Goal: Task Accomplishment & Management: Manage account settings

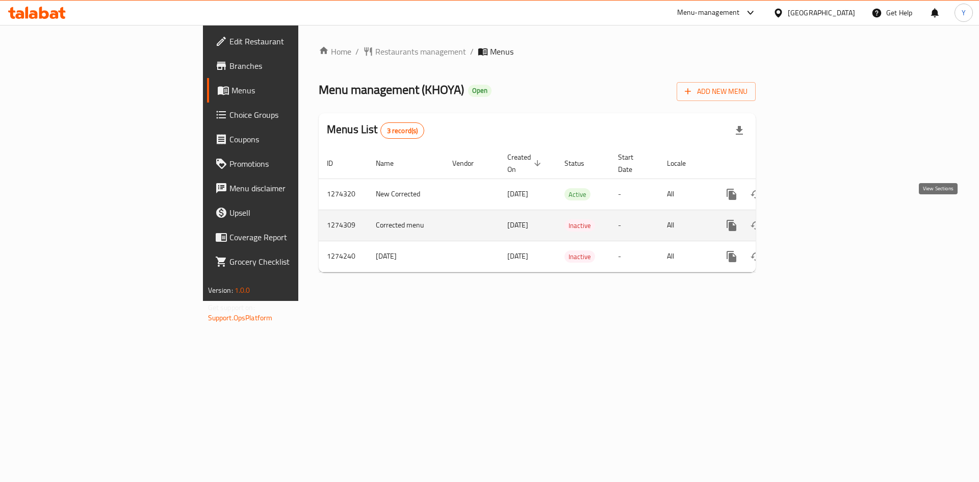
click at [818, 213] on link "enhanced table" at bounding box center [805, 225] width 24 height 24
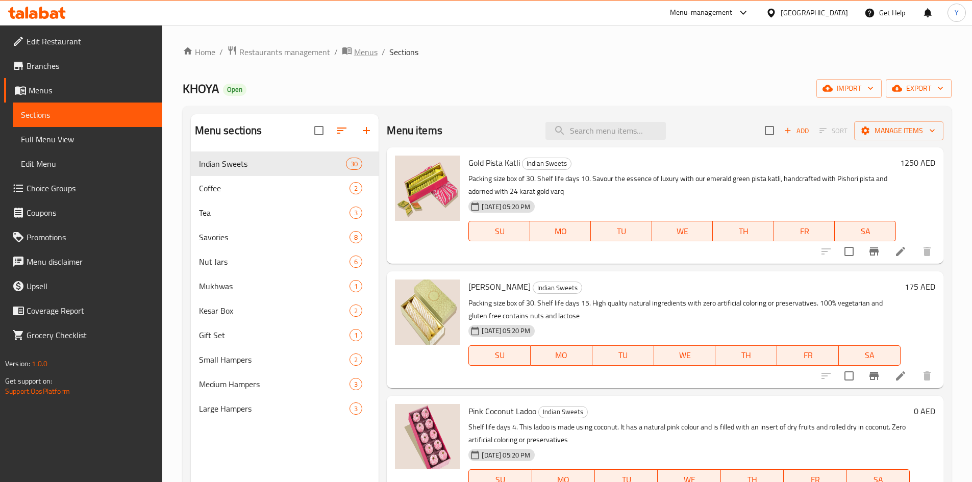
click at [354, 54] on span "Menus" at bounding box center [365, 52] width 23 height 12
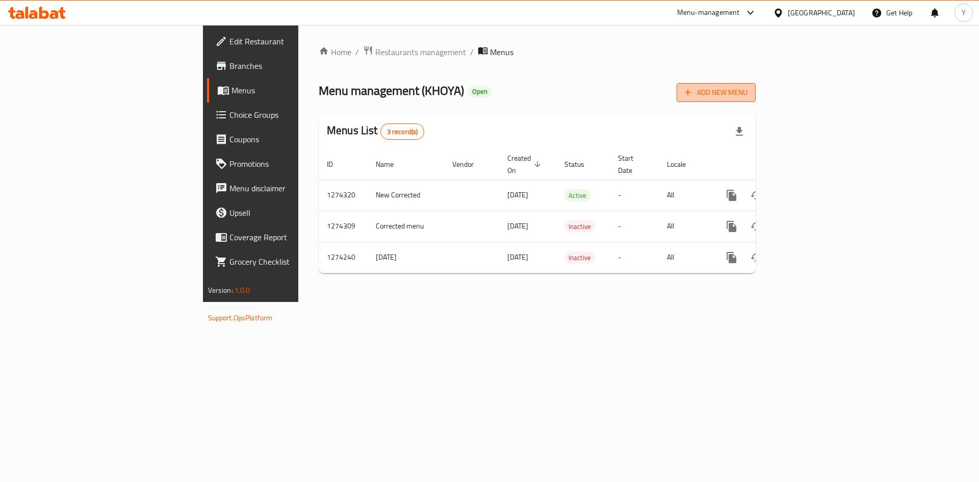
click at [748, 95] on span "Add New Menu" at bounding box center [716, 92] width 63 height 13
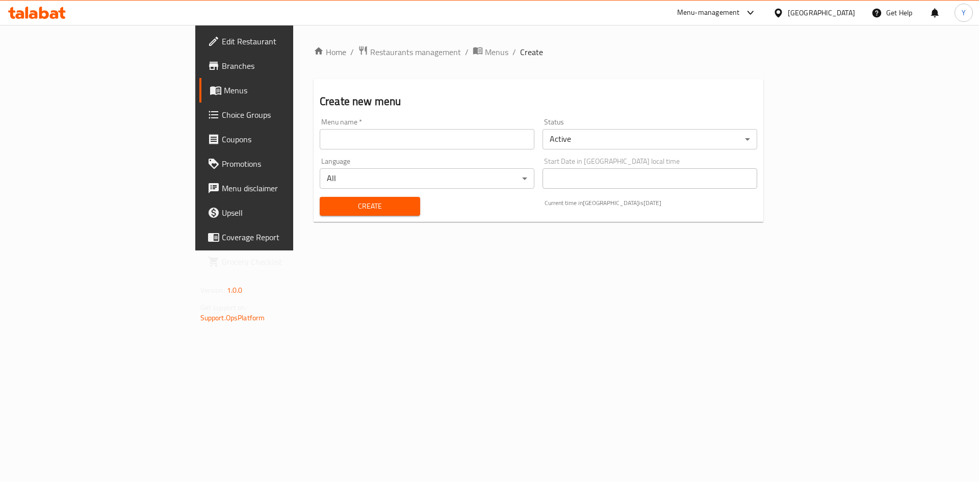
click at [638, 148] on body "​ Menu-management [GEOGRAPHIC_DATA] Get Help Y Edit Restaurant Branches Menus C…" at bounding box center [489, 253] width 979 height 457
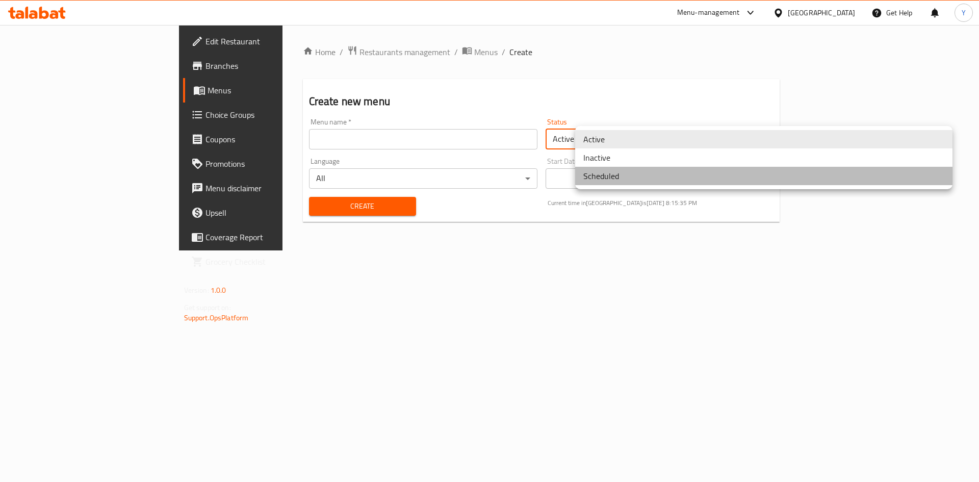
click at [634, 167] on li "Scheduled" at bounding box center [763, 176] width 377 height 18
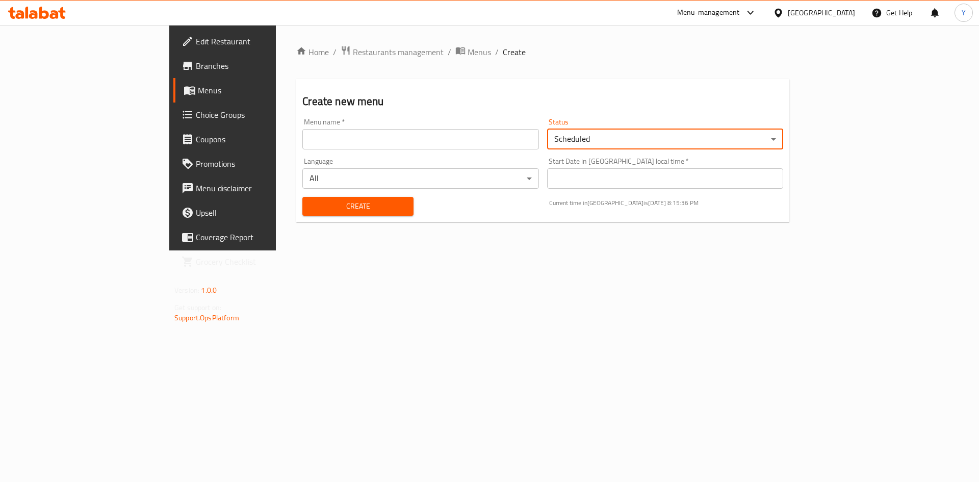
click at [633, 131] on body "​ Menu-management [GEOGRAPHIC_DATA] Get Help Y Edit Restaurant Branches Menus C…" at bounding box center [489, 253] width 979 height 457
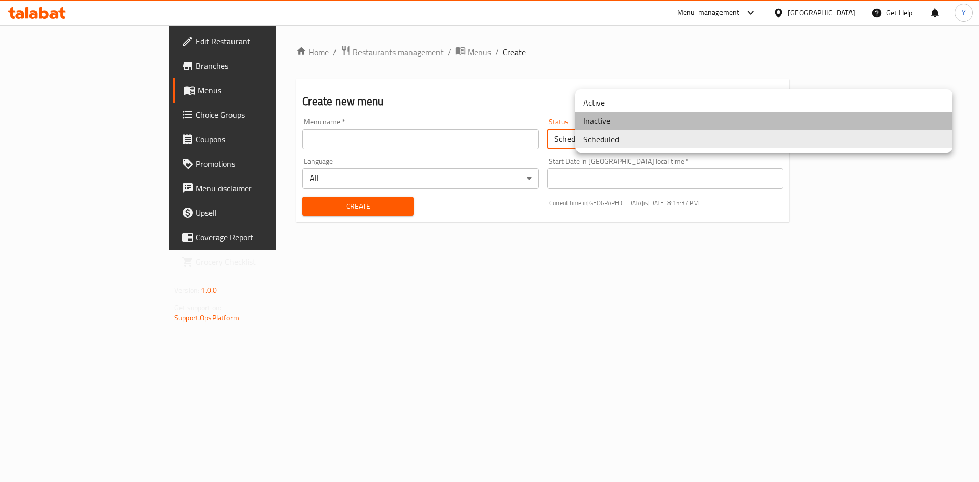
click at [615, 120] on li "Inactive" at bounding box center [763, 121] width 377 height 18
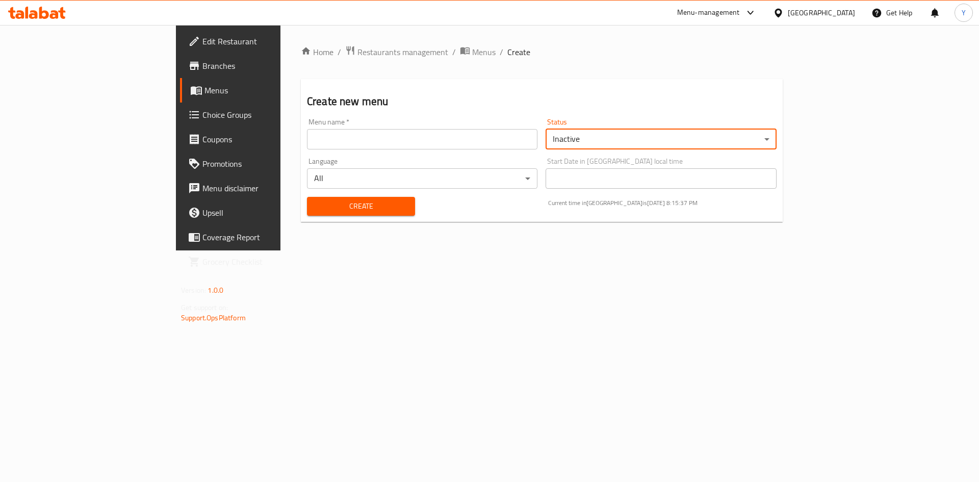
click at [547, 250] on div "Home / Restaurants management / Menus / Create Create new menu Menu name   * Me…" at bounding box center [542, 137] width 523 height 225
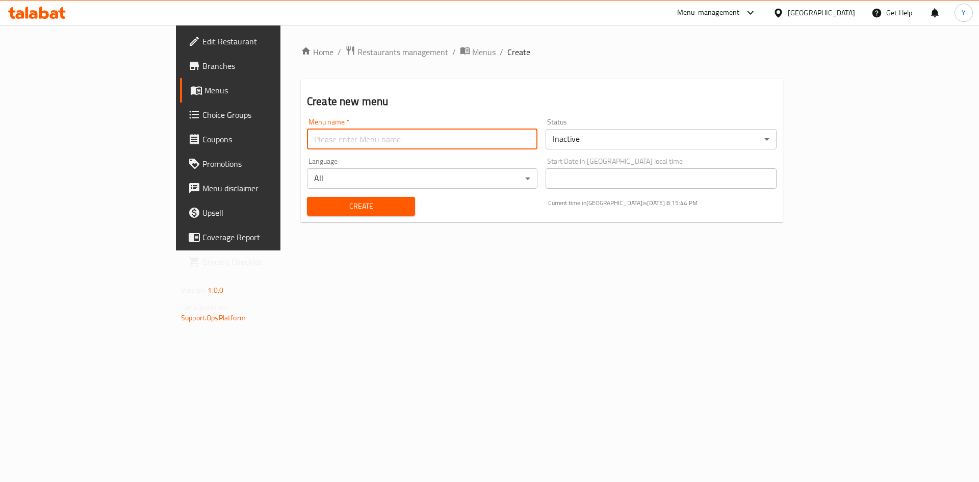
paste input "Case Number 342871731"
type input "Case Number 342871731"
click at [307, 215] on button "Create" at bounding box center [361, 206] width 108 height 19
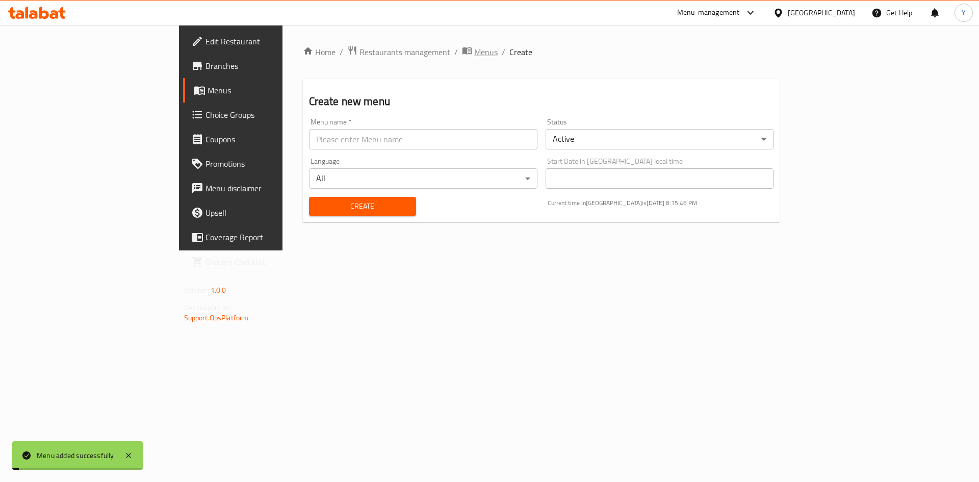
click at [462, 53] on icon "breadcrumb" at bounding box center [467, 50] width 10 height 10
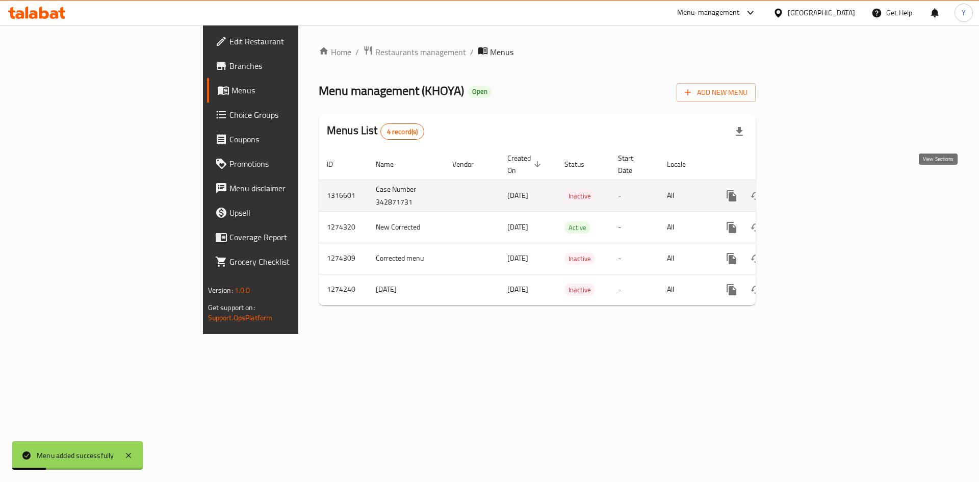
click at [818, 188] on link "enhanced table" at bounding box center [805, 196] width 24 height 24
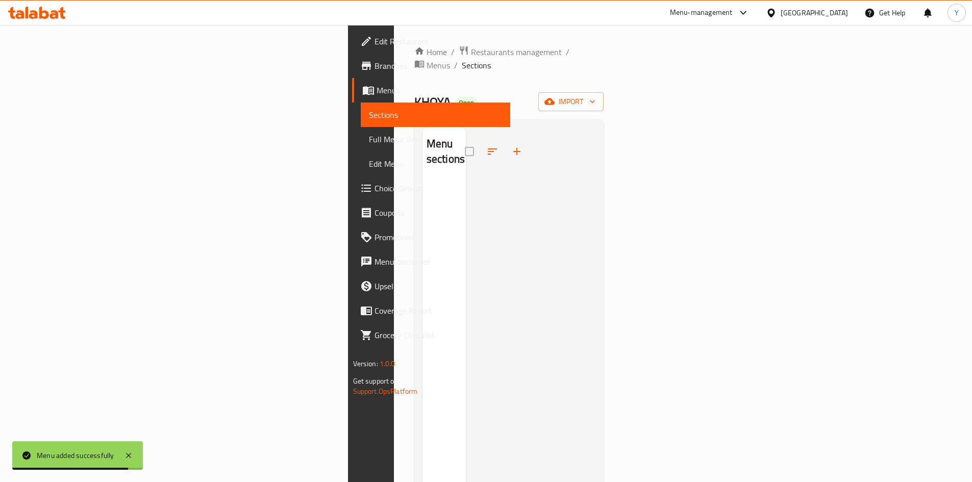
click at [511, 145] on icon "button" at bounding box center [517, 151] width 12 height 12
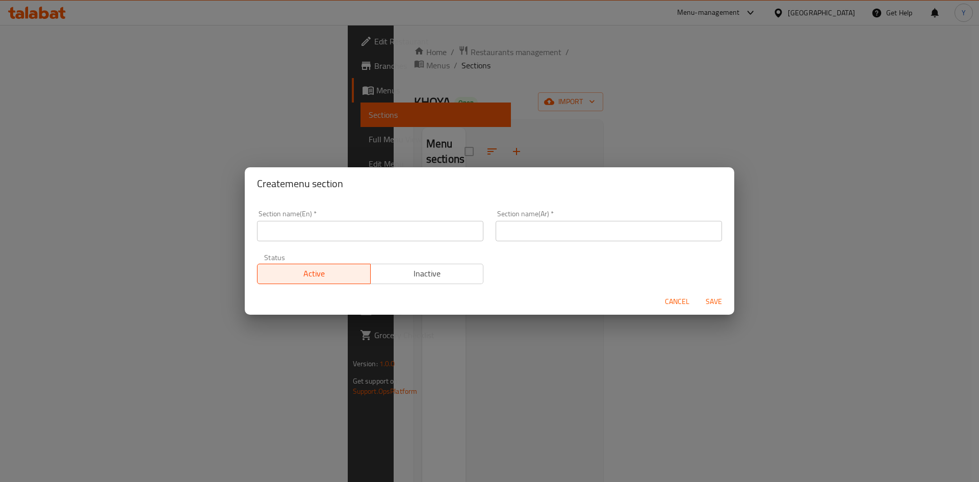
click at [294, 233] on input "text" at bounding box center [370, 231] width 226 height 20
paste input "[DATE] Capsule"
type input "[DATE] Capsule"
click at [548, 236] on input "text" at bounding box center [609, 231] width 226 height 20
paste input "كبسولة ديوالي"
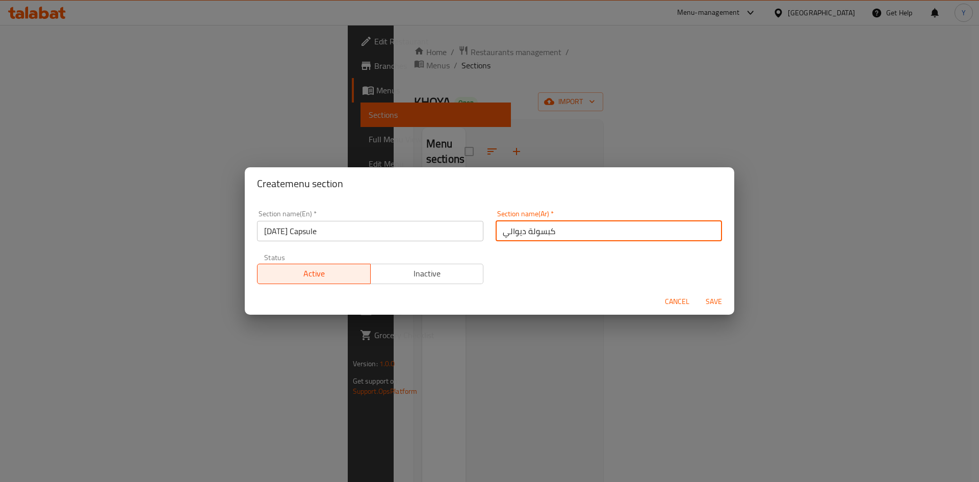
type input "كبسولة ديوالي"
click at [698, 292] on button "Save" at bounding box center [714, 301] width 33 height 19
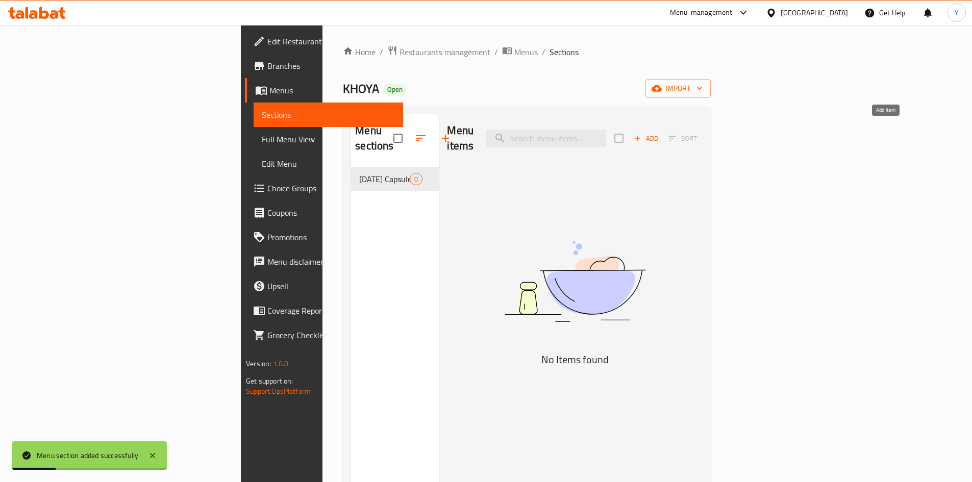
drag, startPoint x: 882, startPoint y: 126, endPoint x: 877, endPoint y: 127, distance: 5.2
click at [659, 133] on span "Add" at bounding box center [646, 139] width 28 height 12
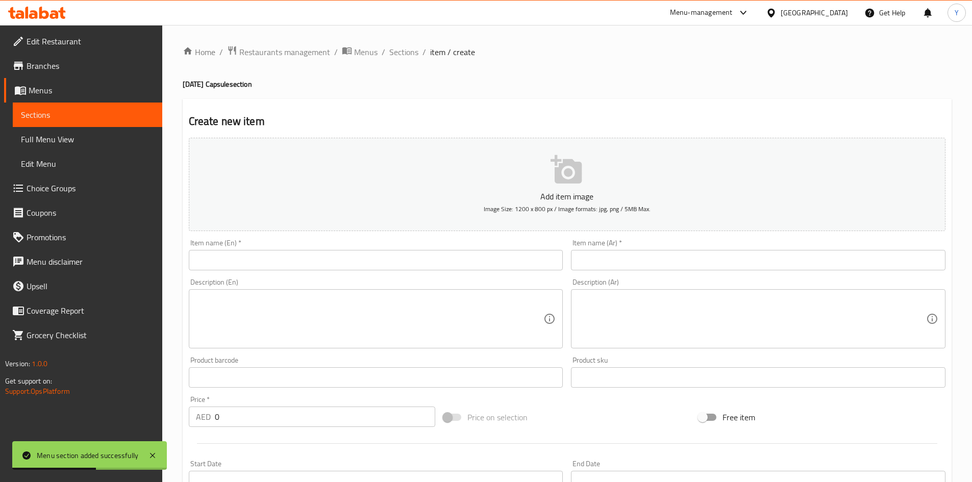
click at [307, 242] on div "Item name (En)   * Item name (En) *" at bounding box center [376, 254] width 374 height 31
click at [308, 257] on input "text" at bounding box center [376, 260] width 374 height 20
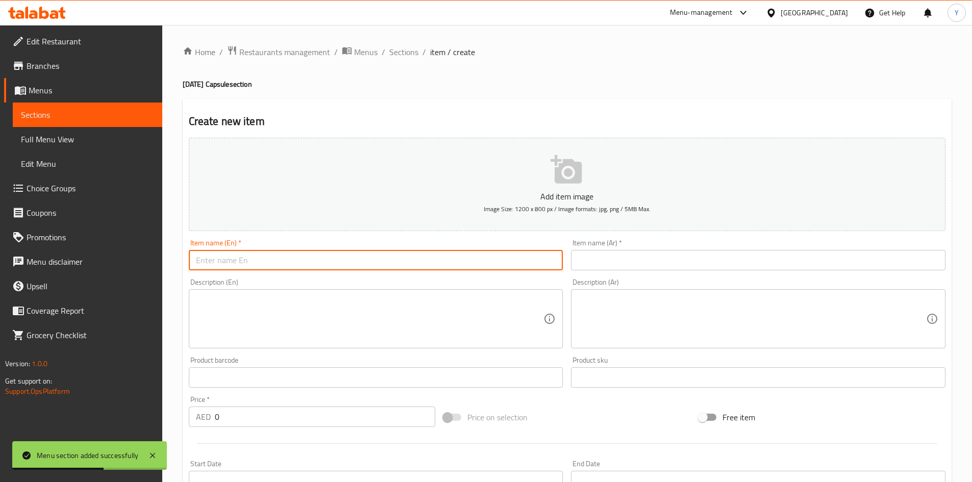
paste input "Blockbuster Bundle- Small"
type input "Blockbuster Bundle- Small"
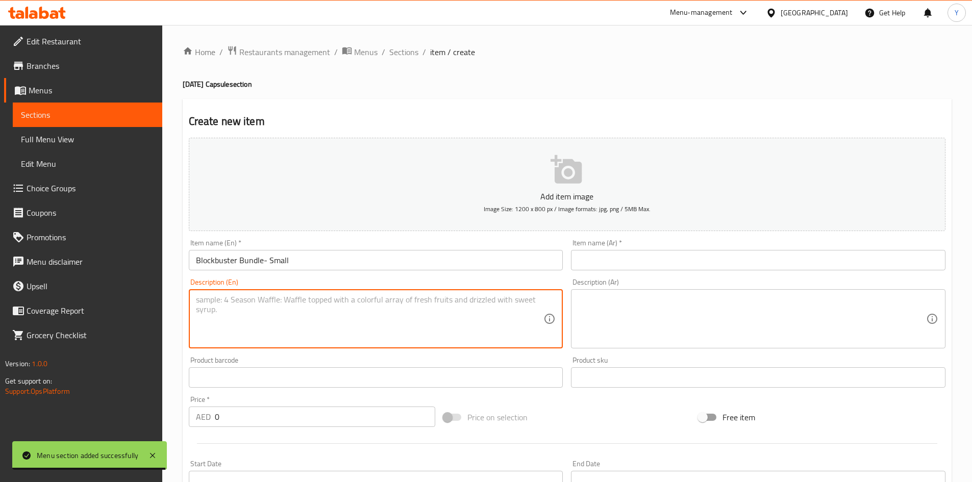
paste textarea "This festive box features 18 pieces of our handcrafted brittle, a jar of [PERSO…"
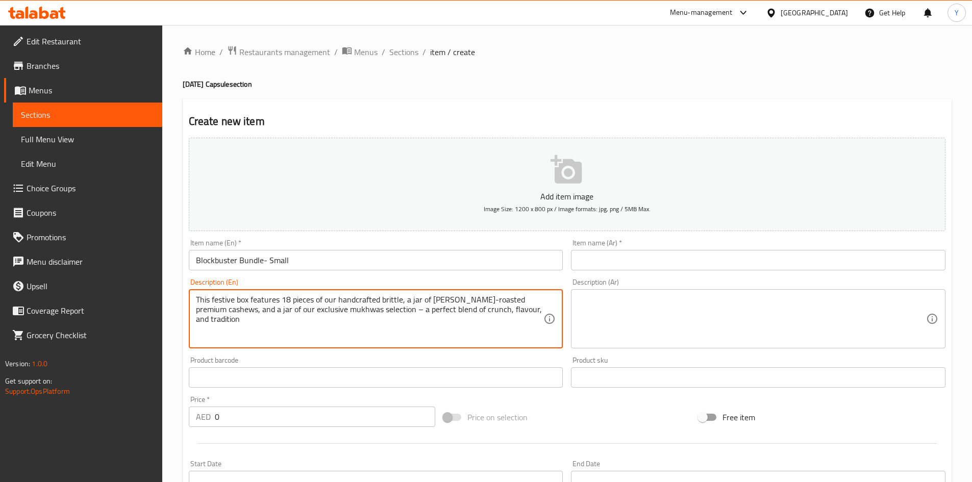
type textarea "This festive box features 18 pieces of our handcrafted brittle, a jar of [PERSO…"
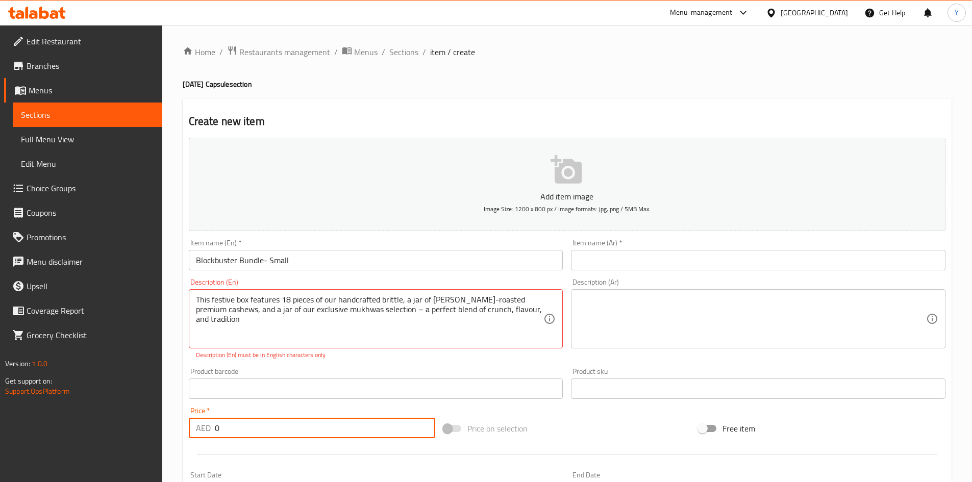
drag, startPoint x: 292, startPoint y: 429, endPoint x: 168, endPoint y: 434, distance: 123.5
click at [168, 434] on div "Home / Restaurants management / Menus / Sections / item / create [DATE] Capsule…" at bounding box center [566, 378] width 809 height 707
paste input "262.5"
type input "262.5"
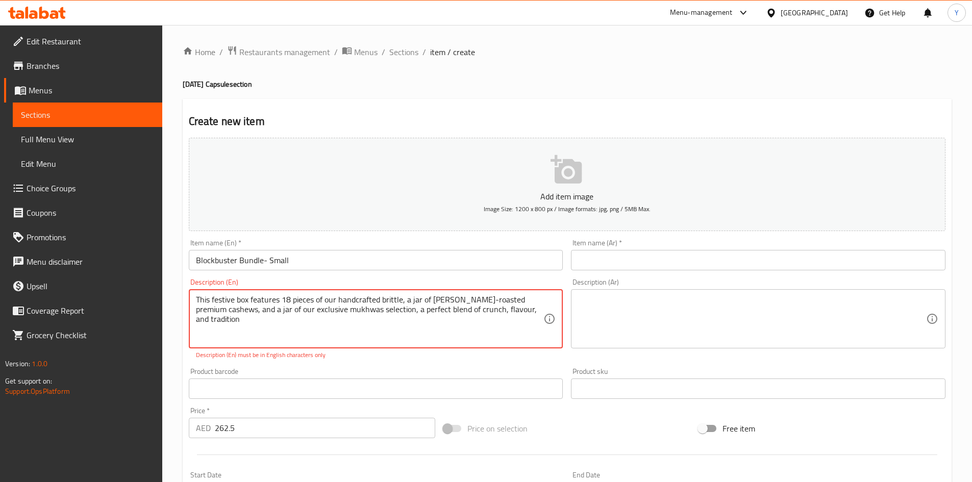
type textarea "This festive box features 18 pieces of our handcrafted brittle, a jar of [PERSO…"
click at [342, 337] on textarea "This festive box features 18 pieces of our handcrafted brittle, a jar of [PERSO…" at bounding box center [370, 319] width 348 height 48
click at [620, 310] on textarea at bounding box center [752, 319] width 348 height 48
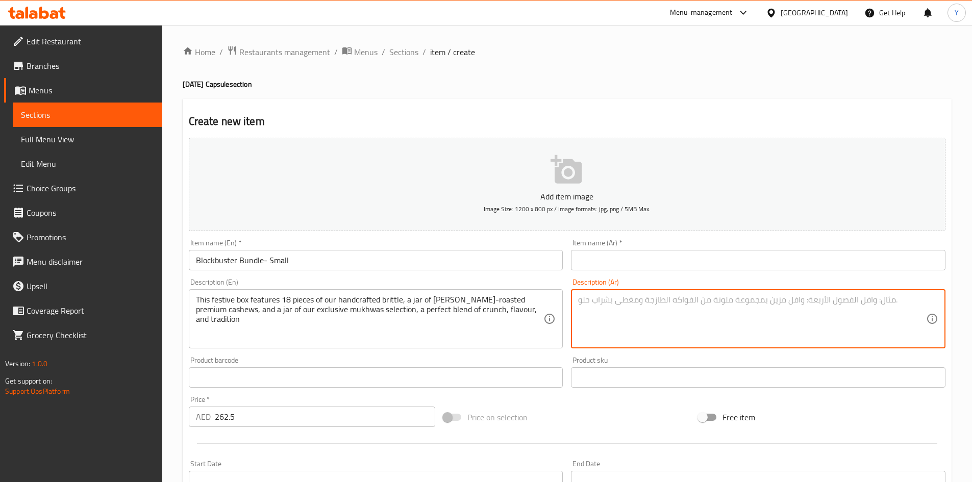
paste textarea "يحتوي هذا الصندوق الاحتفالي على 18 قطعة من البسكويت الهش المصنوع يدويًا، وبرطما…"
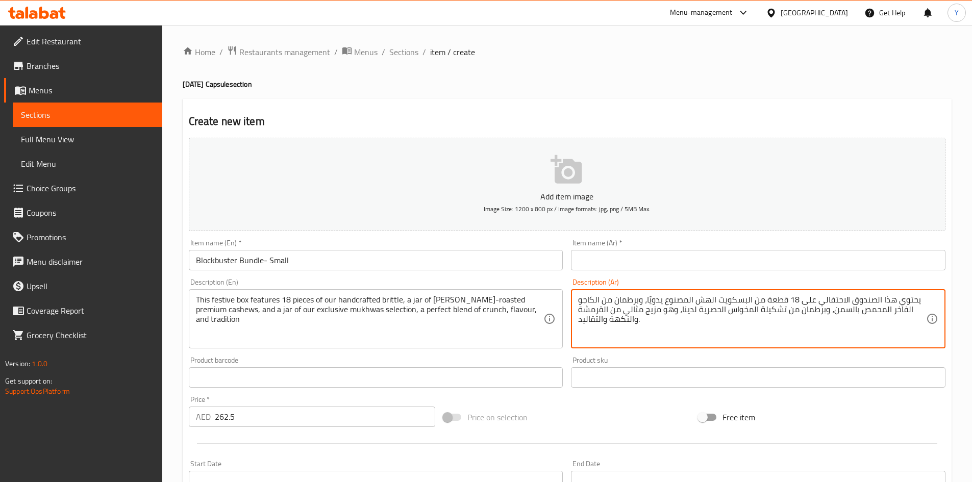
type textarea "يحتوي هذا الصندوق الاحتفالي على 18 قطعة من البسكويت الهش المصنوع يدويًا، وبرطما…"
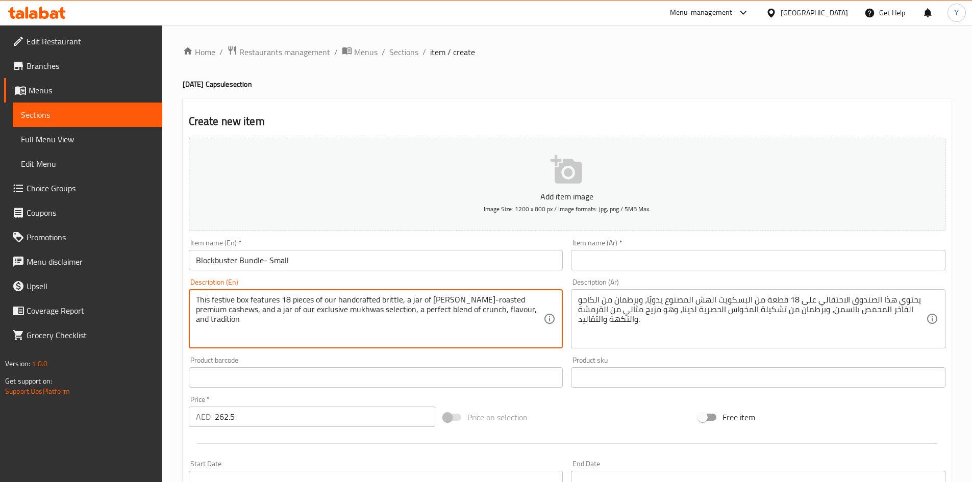
paste textarea "Gluten, contains peanut oil | This product is manufactured in a facility that p…"
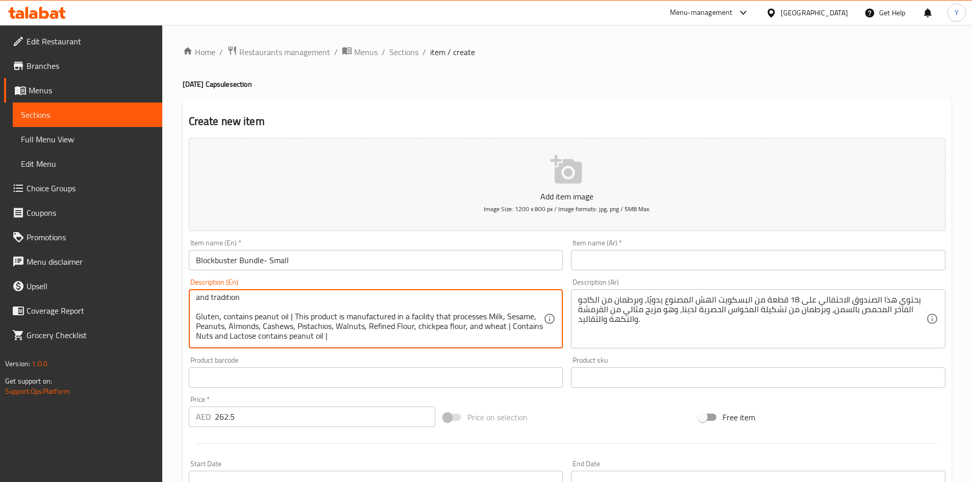
type textarea "This festive box features 18 pieces of our handcrafted brittle, a jar of [PERSO…"
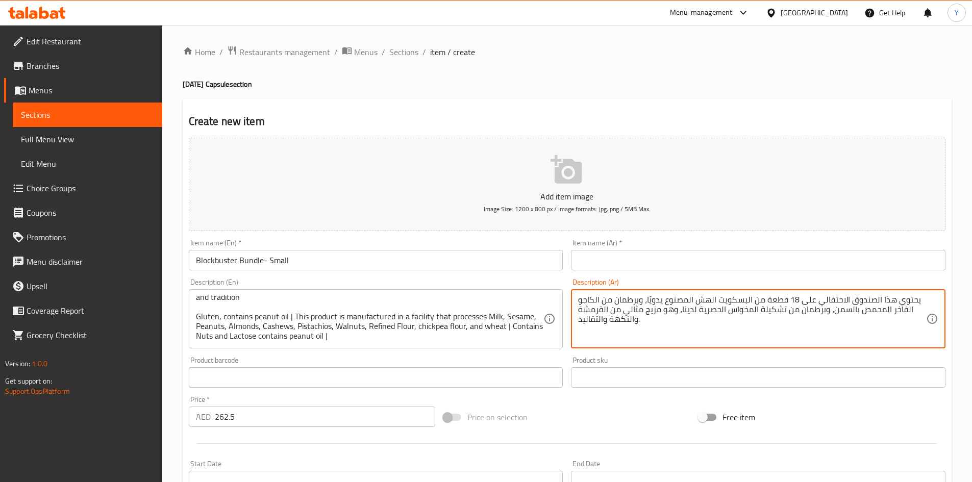
paste textarea "يحتوي على الجلوتين وزيت الفول السوداني | يتم تصنيع هذا المنتج في منشأة تقوم بمع…"
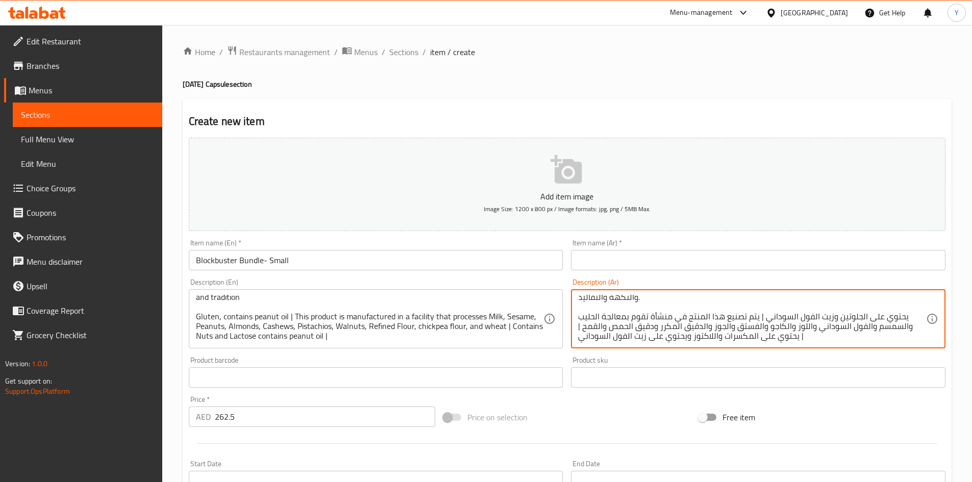
type textarea "يحتوي هذا الصندوق الاحتفالي على 18 قطعة من البسكويت الهش المصنوع يدويًا، وبرطما…"
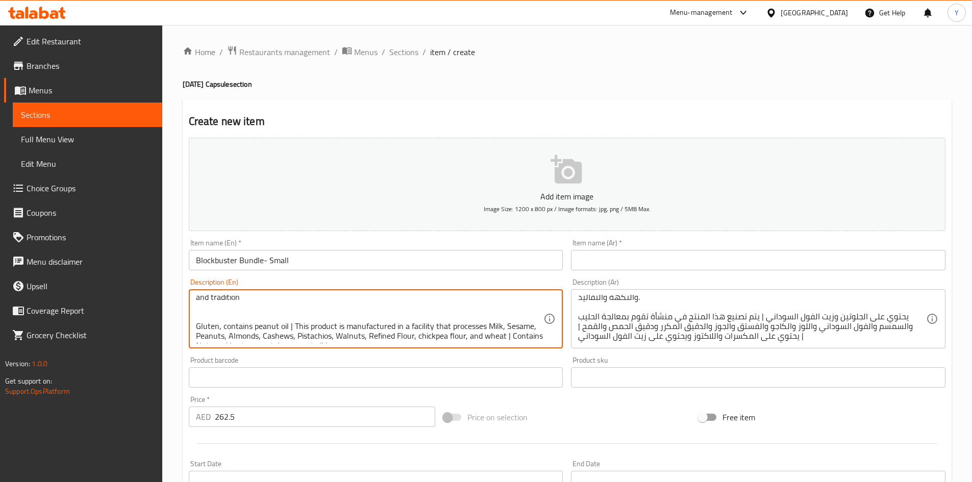
scroll to position [26, 0]
paste textarea "Khoya (Evaporated Milk Solids), Nuts (Cashews, Almonds, Pistachios, Walnuts), S…"
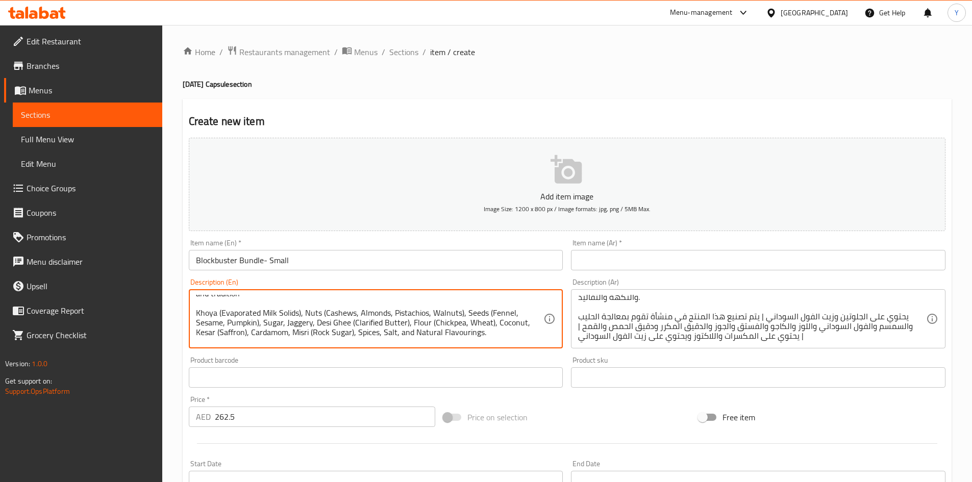
click at [297, 298] on textarea "This festive box features 18 pieces of our handcrafted brittle, a jar of [PERSO…" at bounding box center [370, 319] width 348 height 48
click at [298, 323] on textarea "This festive box features 18 pieces of our handcrafted brittle, a jar of [PERSO…" at bounding box center [370, 319] width 348 height 48
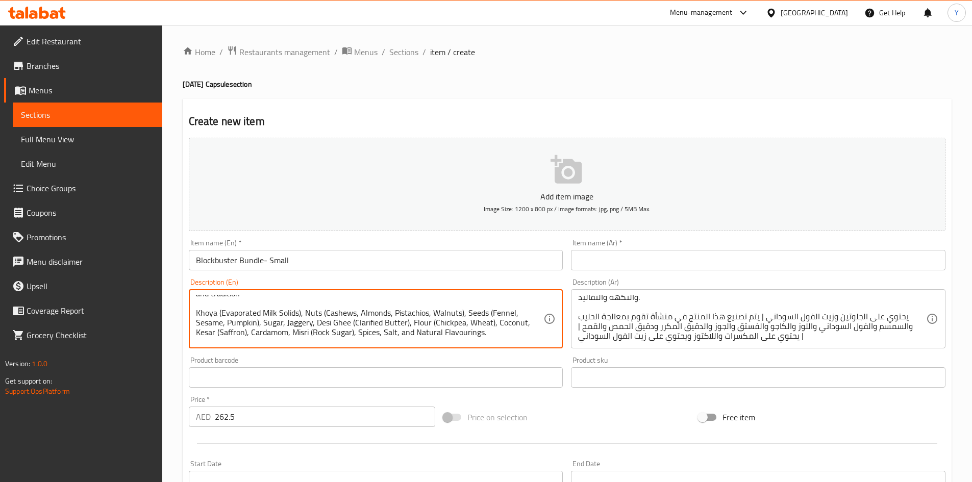
type textarea "This festive box features 18 pieces of our handcrafted brittle, a jar of [PERSO…"
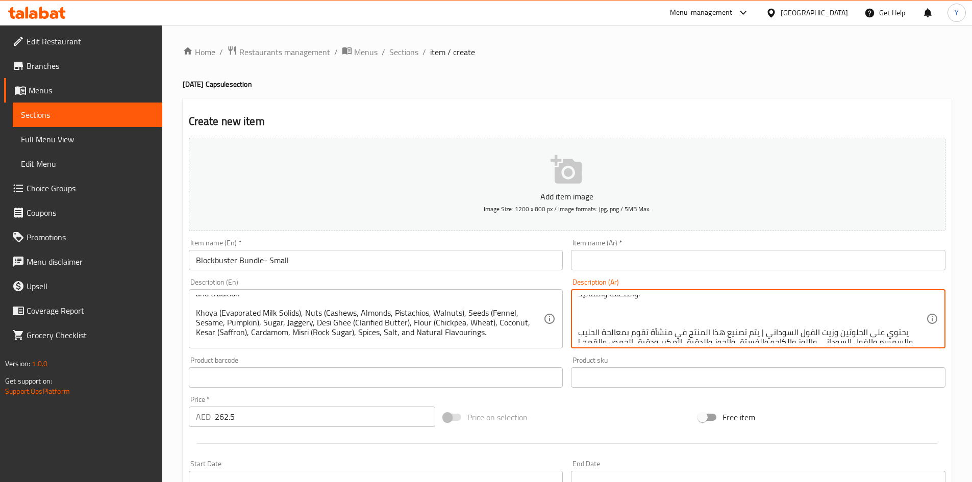
paste textarea "خويا (مواد صلبة من الحليب المبخر)، مكسرات (كاجو، [PERSON_NAME]، فستق، جوز)، بذو…"
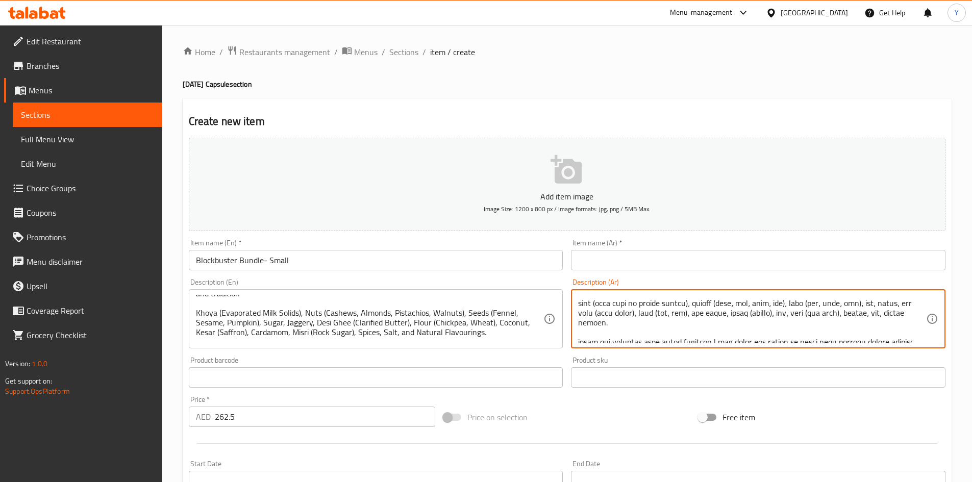
type textarea "lorem ips dolorsi ametconse adi 91 elit se doeiusmo temp incidid utlaًe، dolore…"
click at [628, 406] on div "Price on selection" at bounding box center [566, 417] width 255 height 28
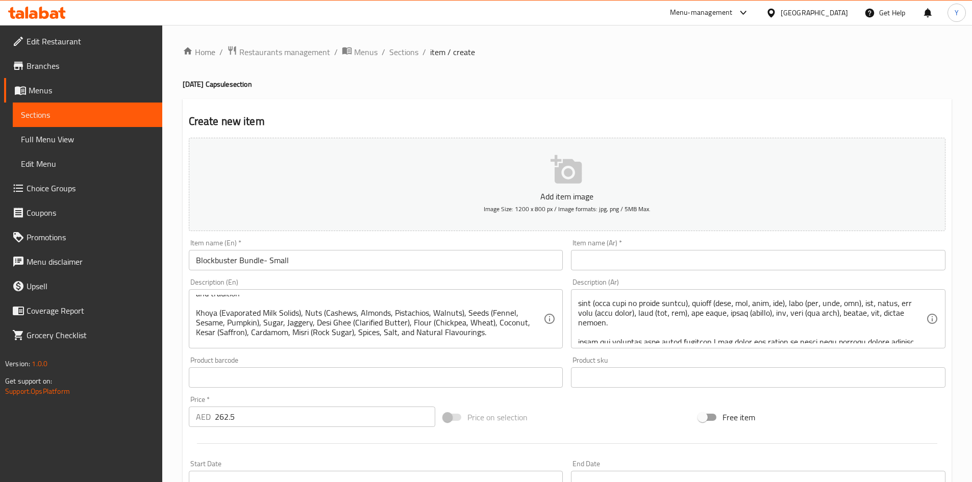
click at [420, 279] on div "Description (En) This festive box features 18 pieces of our handcrafted brittle…" at bounding box center [376, 313] width 374 height 70
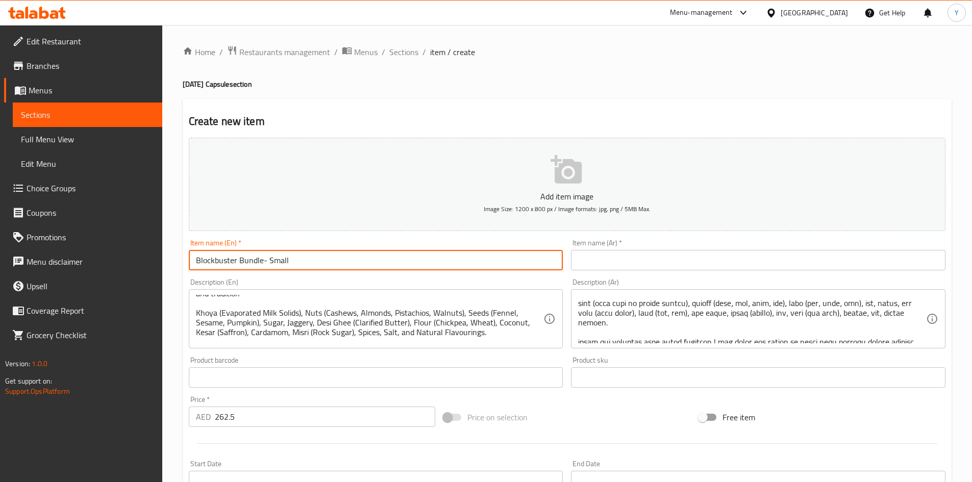
click at [415, 265] on input "Blockbuster Bundle- Small" at bounding box center [376, 260] width 374 height 20
click at [415, 264] on input "Blockbuster Bundle- Small" at bounding box center [376, 260] width 374 height 20
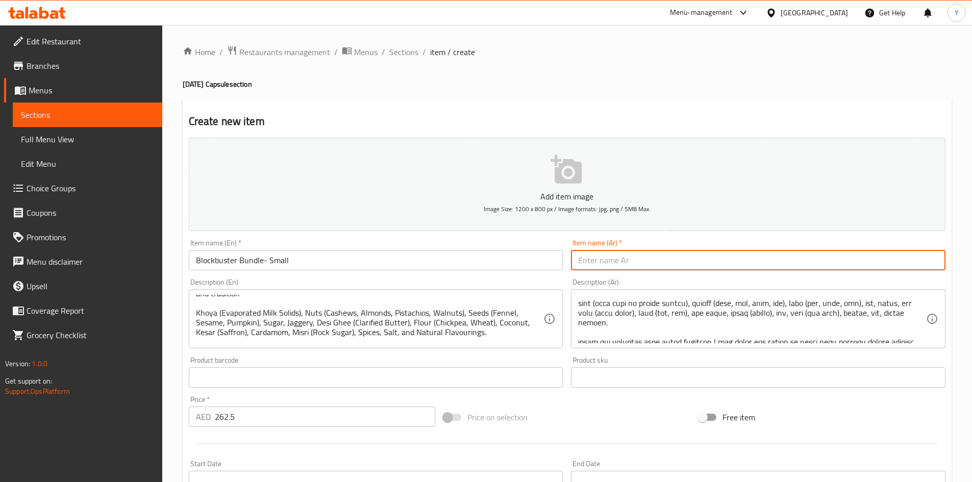
click at [589, 259] on input "text" at bounding box center [758, 260] width 374 height 20
paste input "مجموعة بلوكباستر - صغيرة"
type input "مجموعة بلوكباستر - صغيرة"
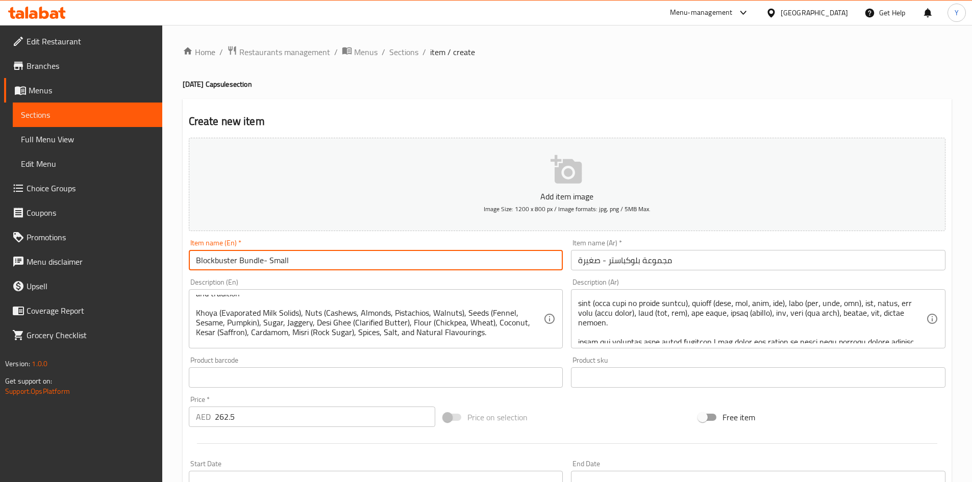
click at [429, 268] on input "Blockbuster Bundle- Small" at bounding box center [376, 260] width 374 height 20
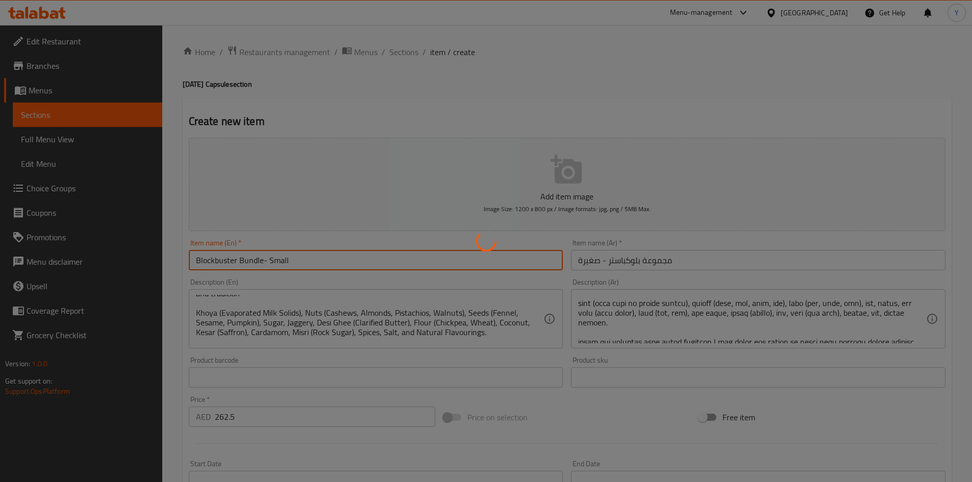
type input "0"
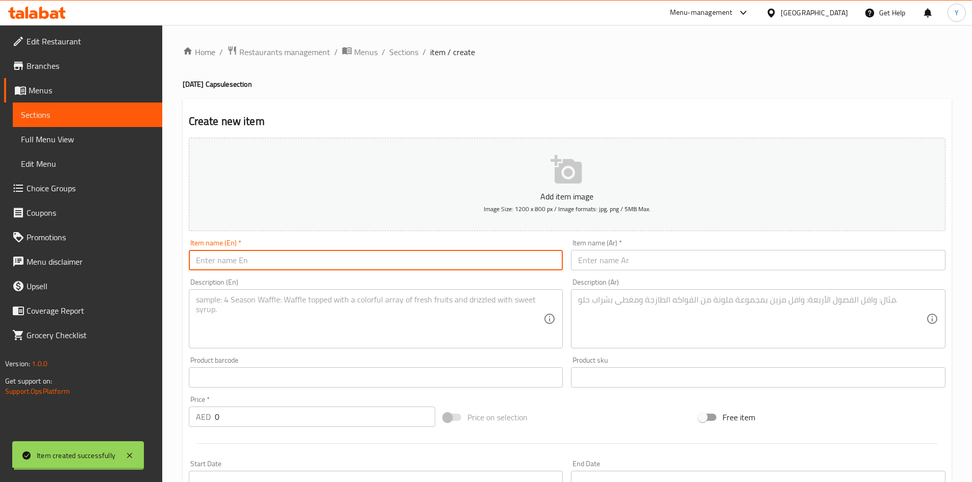
scroll to position [0, 0]
paste input "Silver Screen Spread- Small"
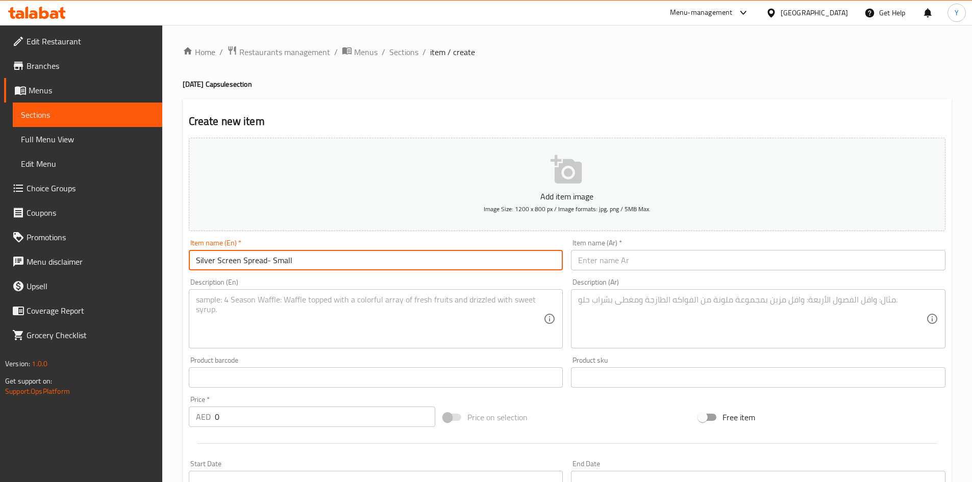
type input "Silver Screen Spread- Small"
